Goal: Task Accomplishment & Management: Manage account settings

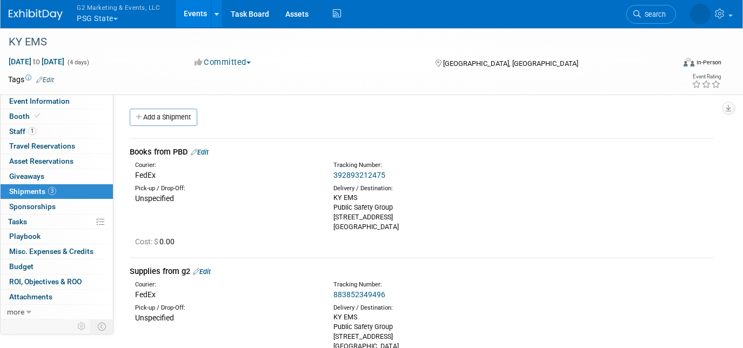
click at [88, 23] on button "G2 Marketing & Events, LLC PSG State" at bounding box center [125, 14] width 98 height 28
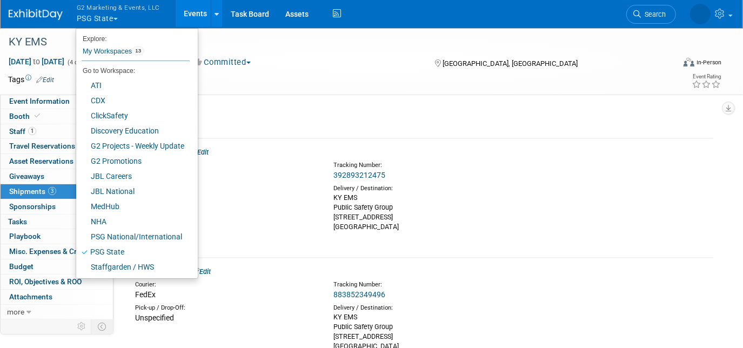
click at [49, 18] on img at bounding box center [36, 14] width 54 height 11
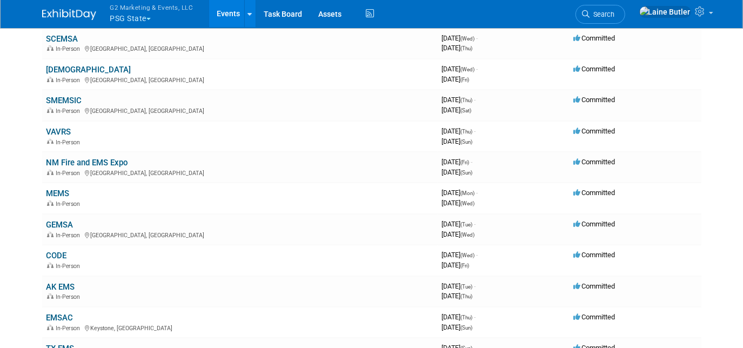
scroll to position [157, 0]
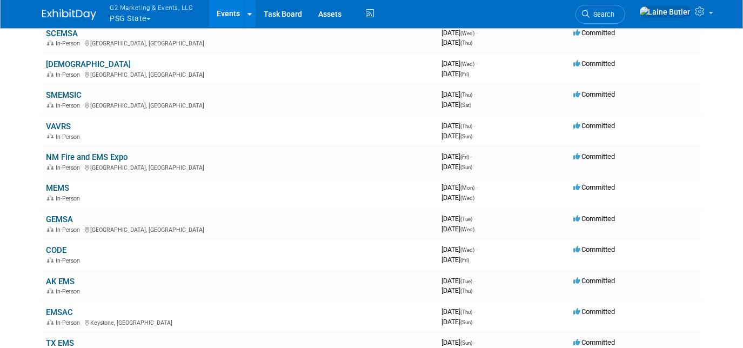
click at [55, 189] on link "MEMS" at bounding box center [57, 188] width 23 height 10
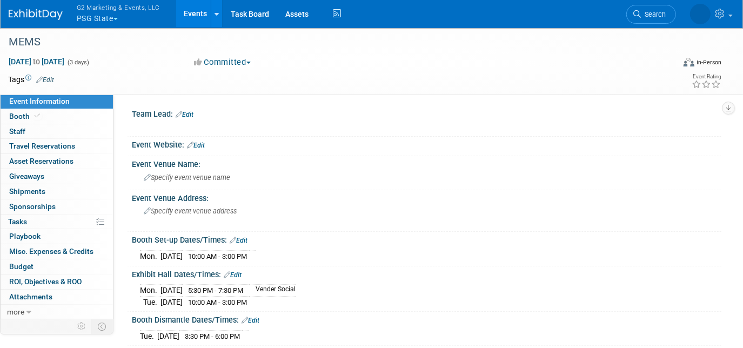
click at [21, 117] on span "Booth" at bounding box center [25, 116] width 33 height 9
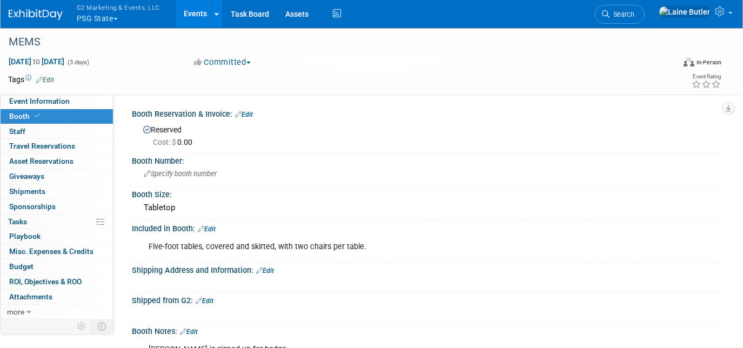
click at [25, 11] on img at bounding box center [36, 14] width 54 height 11
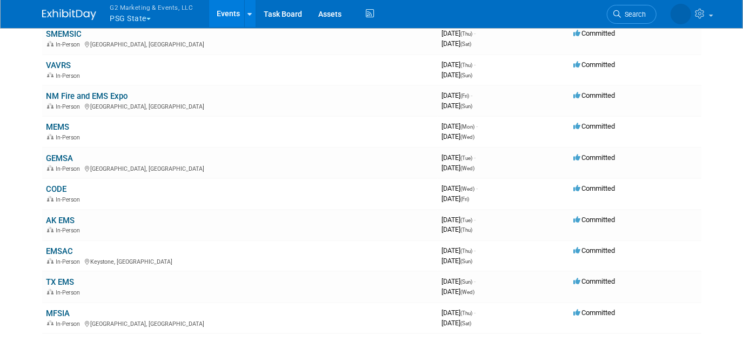
scroll to position [217, 0]
click at [68, 154] on link "GEMSA" at bounding box center [59, 159] width 27 height 10
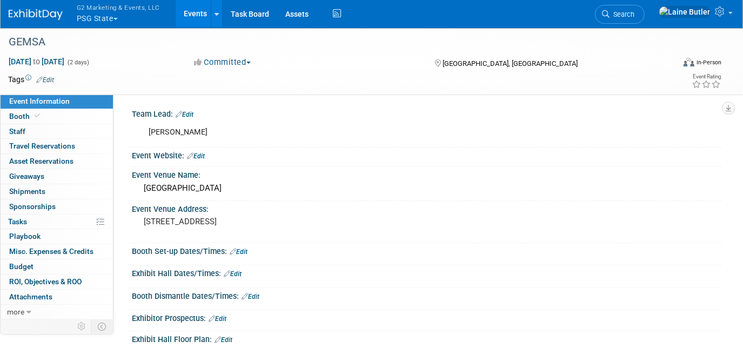
click at [19, 113] on span "Booth" at bounding box center [25, 116] width 33 height 9
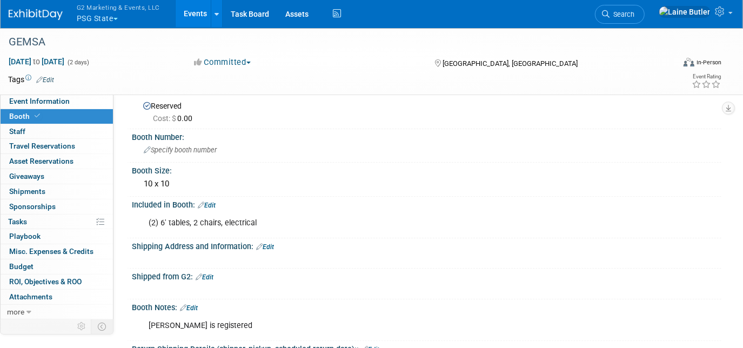
scroll to position [24, 0]
click at [270, 244] on link "Edit" at bounding box center [265, 247] width 18 height 8
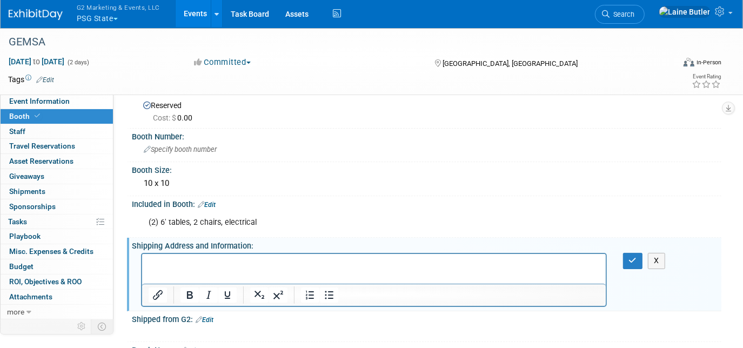
scroll to position [0, 0]
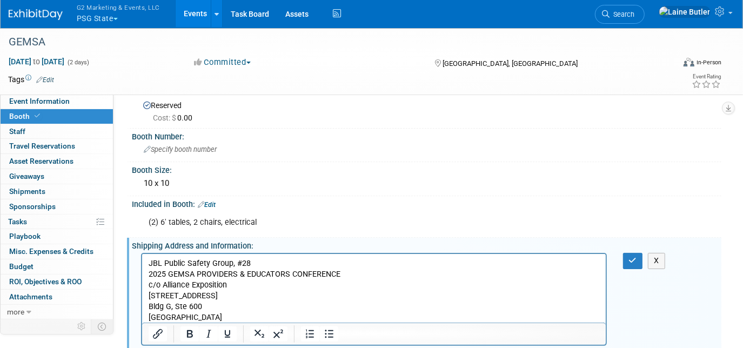
click at [634, 260] on icon "button" at bounding box center [633, 261] width 8 height 8
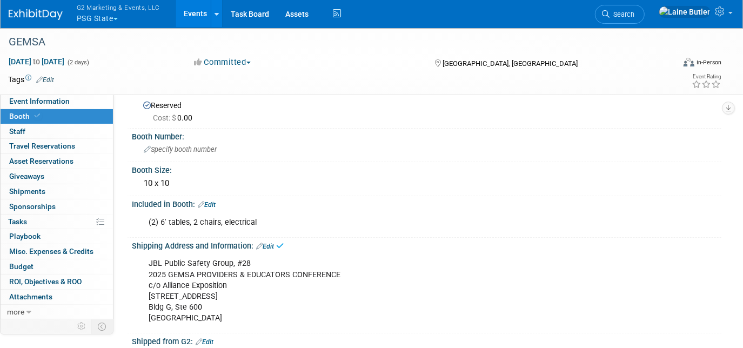
click at [207, 321] on div "JBL Public Safety Group, #28 2025 GEMSA PROVIDERS & EDUCATORS CONFERENCE c/o Al…" at bounding box center [374, 291] width 466 height 76
drag, startPoint x: 230, startPoint y: 318, endPoint x: 138, endPoint y: 267, distance: 105.4
click at [138, 267] on div "JBL Public Safety Group, #28 2025 GEMSA PROVIDERS & EDUCATORS CONFERENCE c/o Al…" at bounding box center [426, 289] width 589 height 79
copy div "JBL Public Safety Group, #28 2025 GEMSA PROVIDERS & EDUCATORS CONFERENCE c/o Al…"
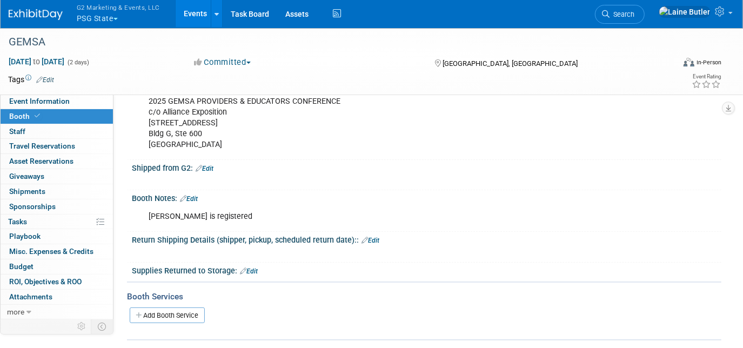
scroll to position [198, 0]
click at [197, 194] on link "Edit" at bounding box center [189, 198] width 18 height 8
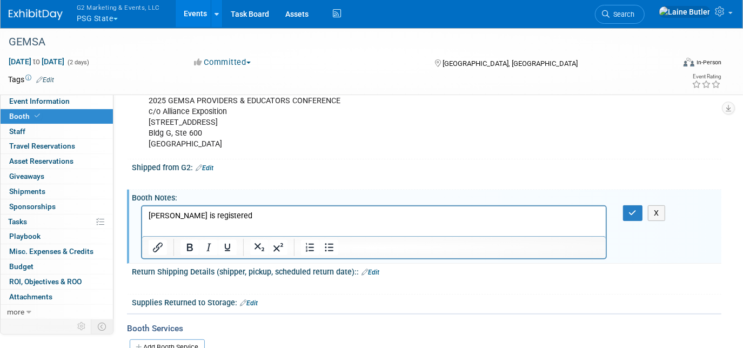
scroll to position [0, 0]
click at [237, 217] on p "[PERSON_NAME] is registered" at bounding box center [373, 215] width 451 height 11
click at [627, 205] on button "button" at bounding box center [633, 213] width 20 height 16
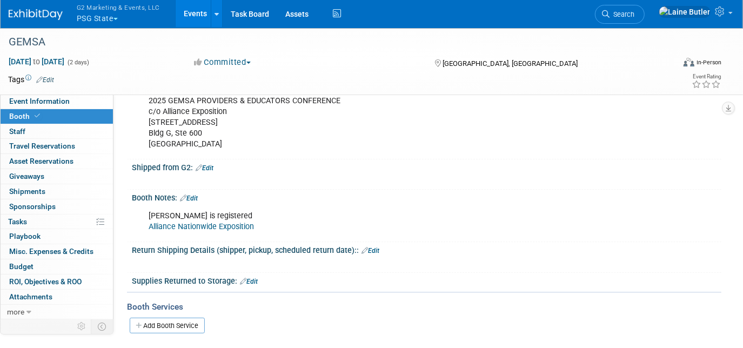
click at [91, 13] on button "G2 Marketing & Events, LLC PSG State" at bounding box center [125, 14] width 98 height 28
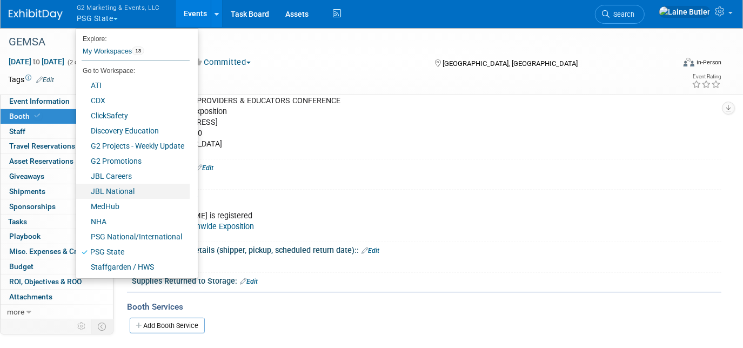
click at [113, 193] on link "JBL National" at bounding box center [132, 191] width 113 height 15
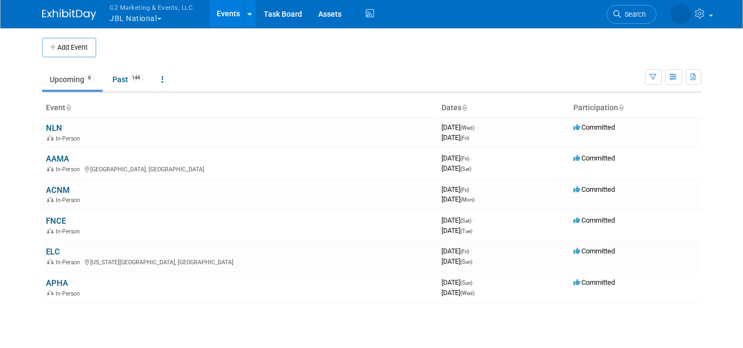
click at [56, 221] on link "FNCE" at bounding box center [56, 221] width 20 height 10
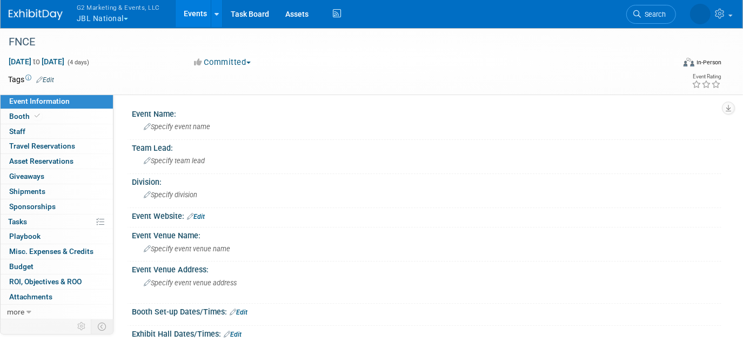
click at [8, 110] on link "Booth" at bounding box center [57, 116] width 112 height 15
